Goal: Task Accomplishment & Management: Manage account settings

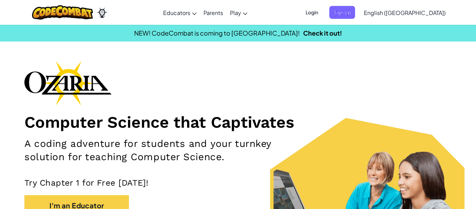
click at [323, 16] on span "Login" at bounding box center [312, 12] width 21 height 13
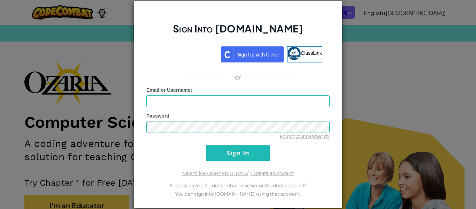
click at [241, 134] on div "Forgot your password?" at bounding box center [237, 136] width 183 height 7
click at [258, 100] on input "Email or Username :" at bounding box center [237, 101] width 183 height 12
click at [265, 157] on input "Sign In" at bounding box center [237, 153] width 63 height 16
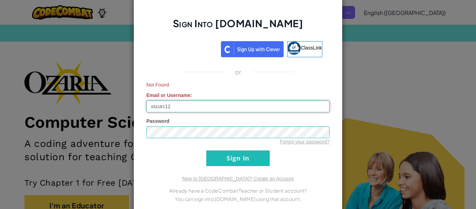
click at [175, 108] on input "xscurc12" at bounding box center [237, 106] width 183 height 12
type input "x"
type input "X209212012"
click at [253, 162] on input "Sign In" at bounding box center [237, 158] width 63 height 16
